Goal: Information Seeking & Learning: Learn about a topic

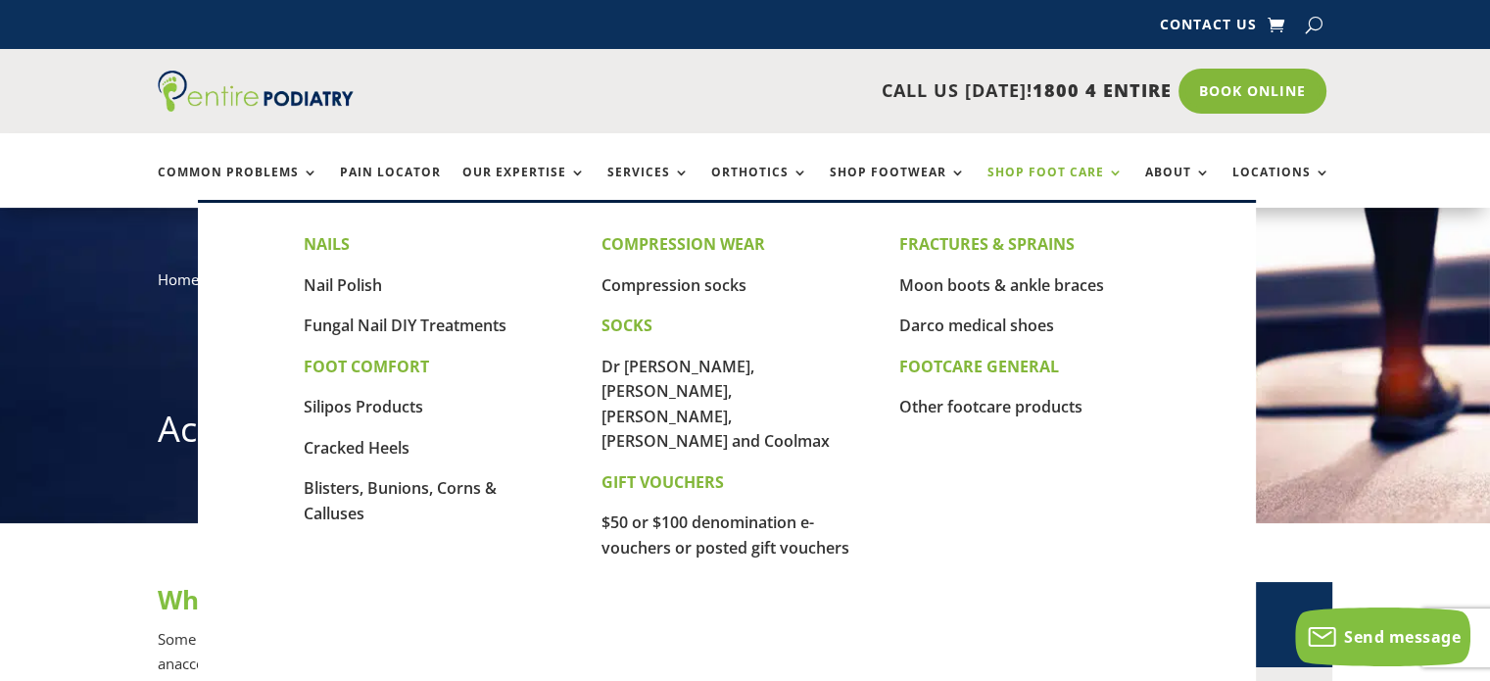
click at [991, 178] on link "Shop Foot Care" at bounding box center [1055, 187] width 136 height 42
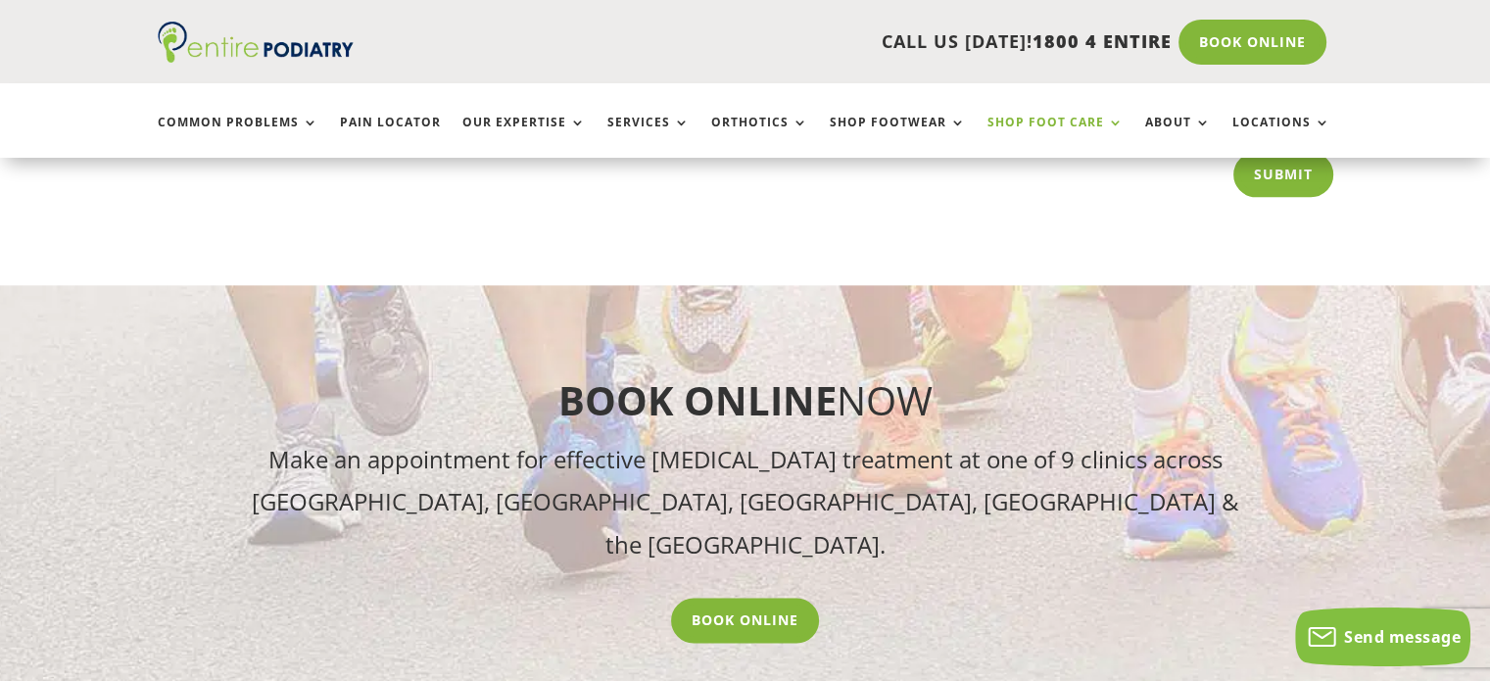
scroll to position [2359, 0]
